Goal: Information Seeking & Learning: Learn about a topic

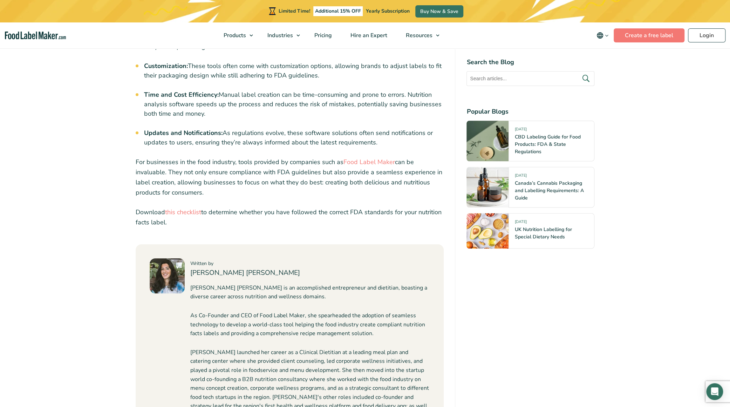
scroll to position [2627, 0]
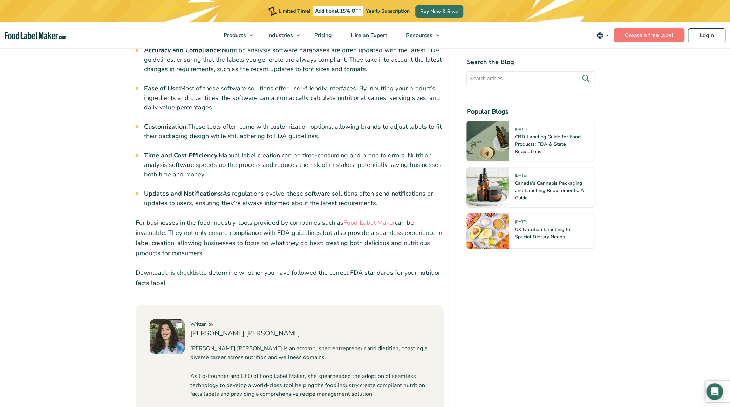
click at [191, 268] on link "this checklist" at bounding box center [183, 272] width 36 height 8
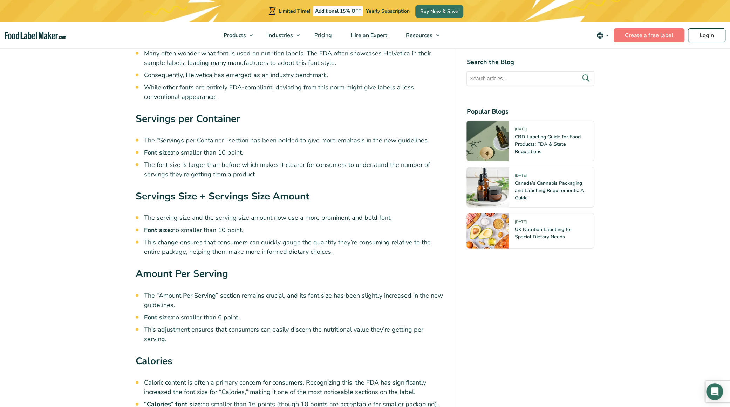
scroll to position [1471, 0]
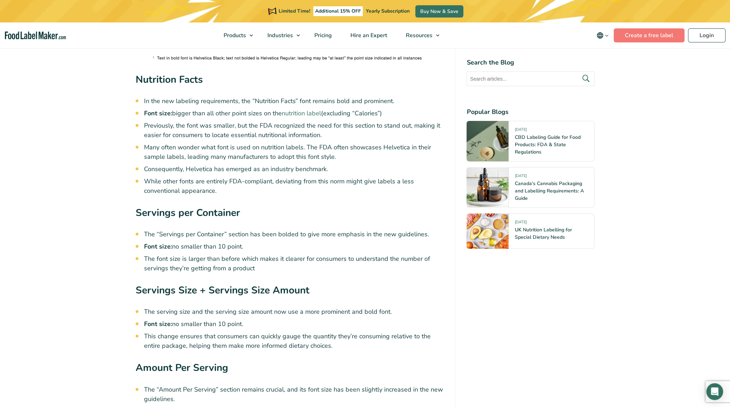
click at [300, 111] on link "nutrition label" at bounding box center [301, 113] width 39 height 8
